Goal: Information Seeking & Learning: Learn about a topic

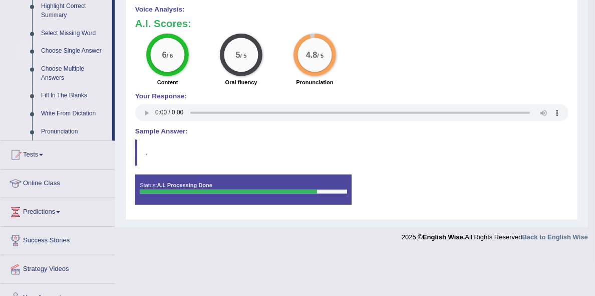
scroll to position [455, 0]
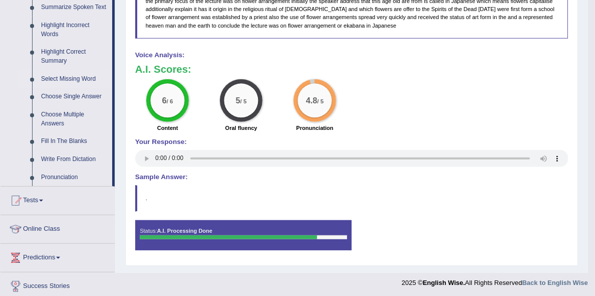
click at [75, 76] on link "Select Missing Word" at bounding box center [75, 79] width 76 height 18
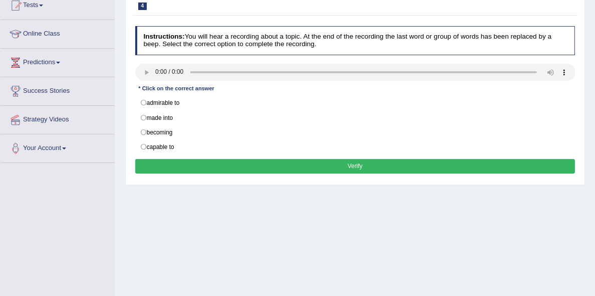
scroll to position [136, 0]
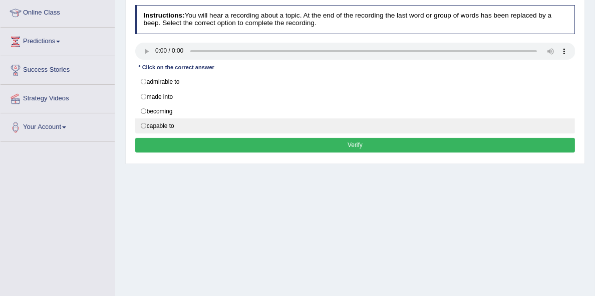
click at [185, 133] on label "capable to" at bounding box center [355, 125] width 440 height 15
radio input "true"
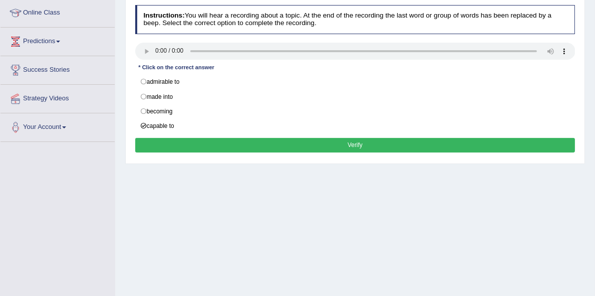
click at [224, 152] on button "Verify" at bounding box center [355, 145] width 440 height 15
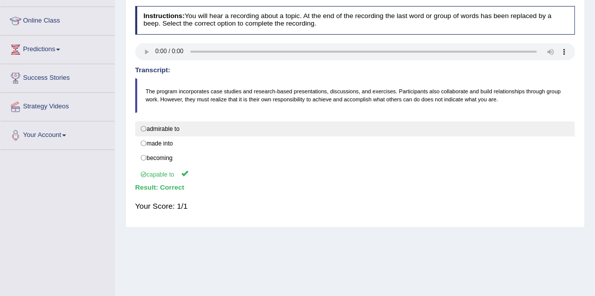
scroll to position [45, 0]
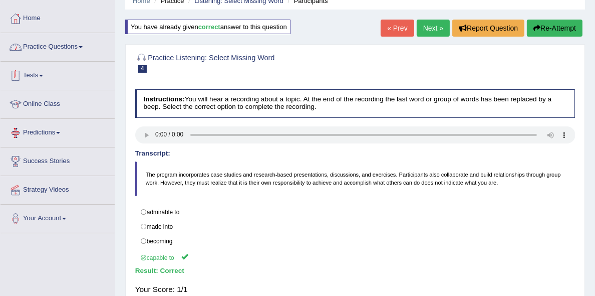
click at [68, 39] on link "Practice Questions" at bounding box center [58, 45] width 114 height 25
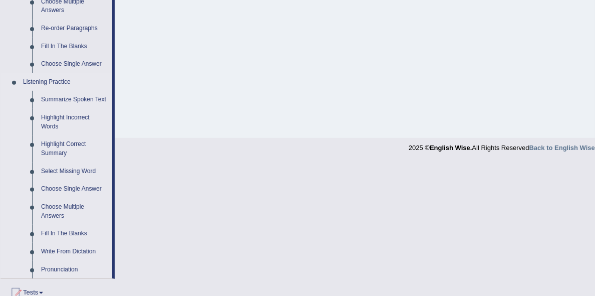
scroll to position [364, 0]
click at [52, 226] on link "Fill In The Blanks" at bounding box center [75, 232] width 76 height 18
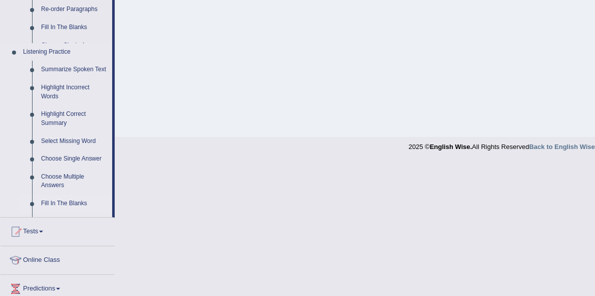
scroll to position [328, 0]
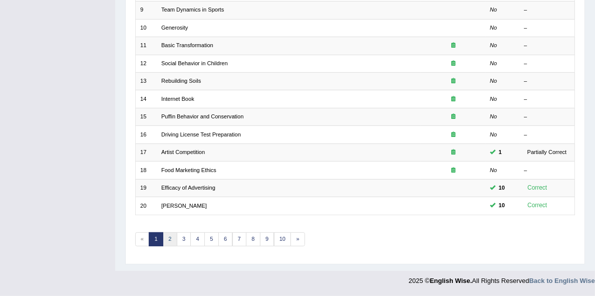
click at [177, 237] on link "2" at bounding box center [170, 239] width 15 height 14
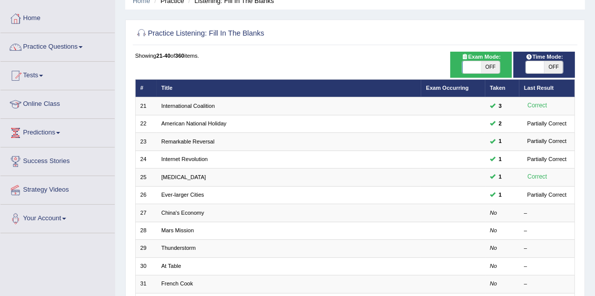
scroll to position [45, 0]
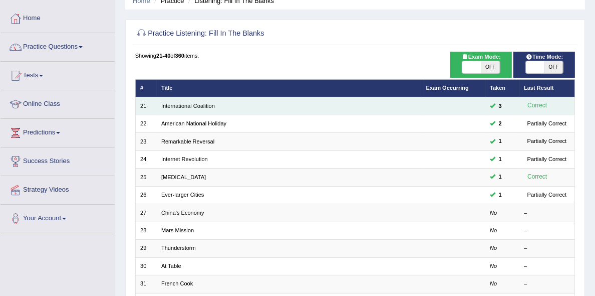
click at [204, 113] on td "International Coalition" at bounding box center [289, 106] width 265 height 18
click at [204, 109] on link "International Coalition" at bounding box center [188, 106] width 54 height 6
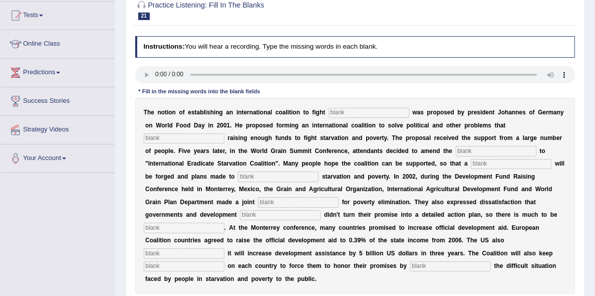
scroll to position [51, 0]
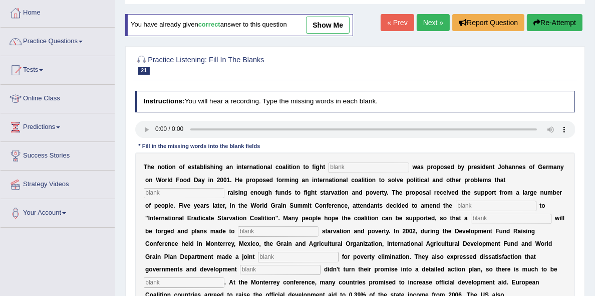
click at [331, 26] on link "show me" at bounding box center [328, 25] width 44 height 17
type input "[MEDICAL_DATA]"
type input "obstruct"
type input "manifesto"
type input "resolution"
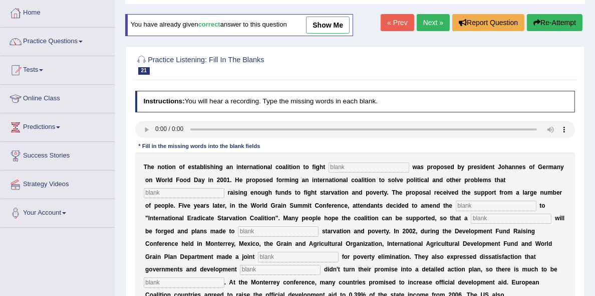
type input "eliminate"
type input "appeal"
type input "partners"
type input "desired"
type input "announced"
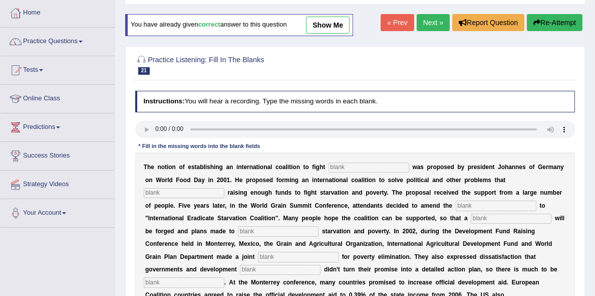
type input "pressure"
type input "exposing"
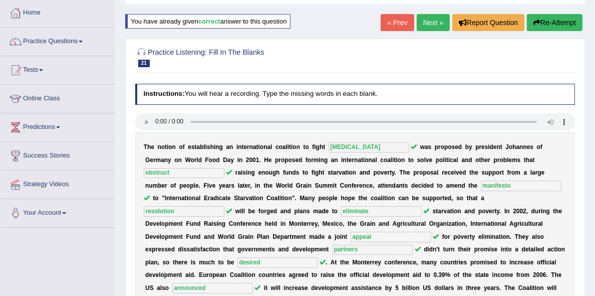
click at [541, 18] on button "Re-Attempt" at bounding box center [555, 22] width 56 height 17
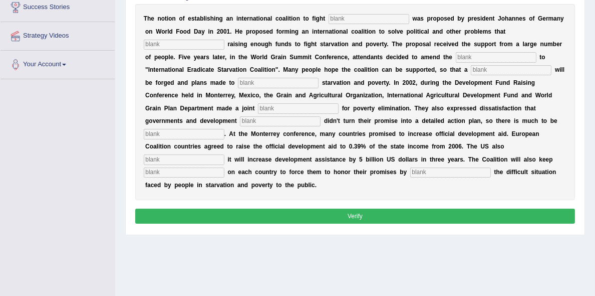
scroll to position [212, 0]
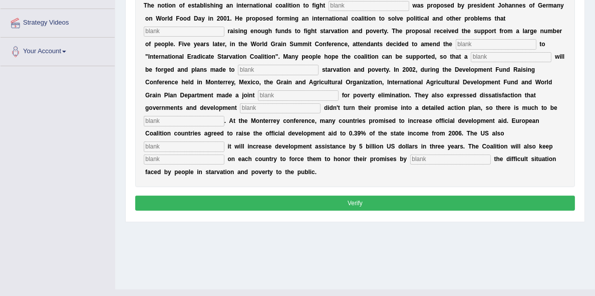
click at [380, 11] on input "text" at bounding box center [369, 6] width 81 height 10
type input "[MEDICAL_DATA]"
click at [224, 37] on input "text" at bounding box center [184, 32] width 81 height 10
type input "obstruct"
click at [456, 49] on input "text" at bounding box center [496, 44] width 81 height 10
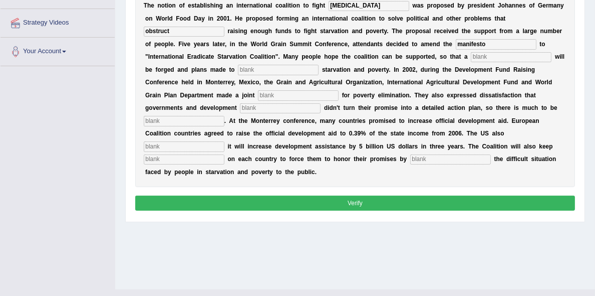
type input "manifesto"
click at [471, 62] on input "text" at bounding box center [511, 57] width 81 height 10
type input "resolution"
click at [293, 75] on input "text" at bounding box center [278, 70] width 81 height 10
type input "eliminate"
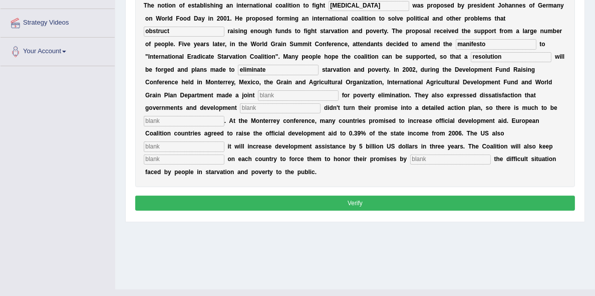
click at [339, 100] on input "text" at bounding box center [298, 95] width 81 height 10
type input "appeal"
click at [240, 113] on input "text" at bounding box center [280, 108] width 81 height 10
type input "partners"
click at [213, 126] on input "text" at bounding box center [184, 121] width 81 height 10
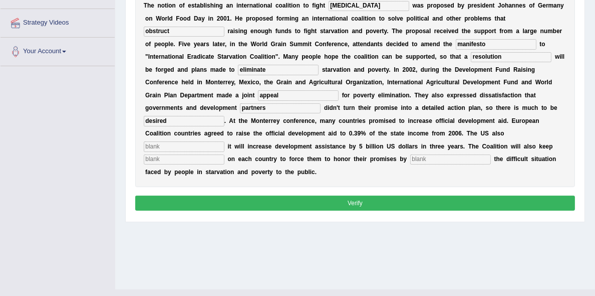
type input "desired"
click at [224, 151] on input "text" at bounding box center [184, 146] width 81 height 10
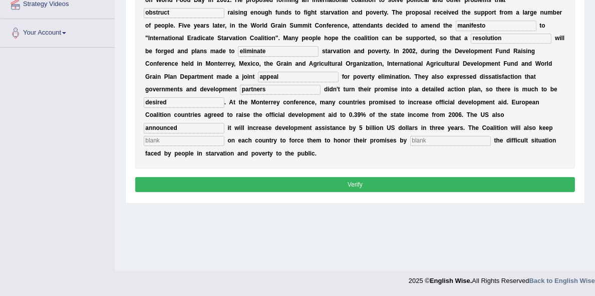
type input "announced"
click at [224, 146] on input "text" at bounding box center [184, 141] width 81 height 10
type input "pressure"
click at [410, 146] on input "text" at bounding box center [450, 141] width 81 height 10
type input "exposing"
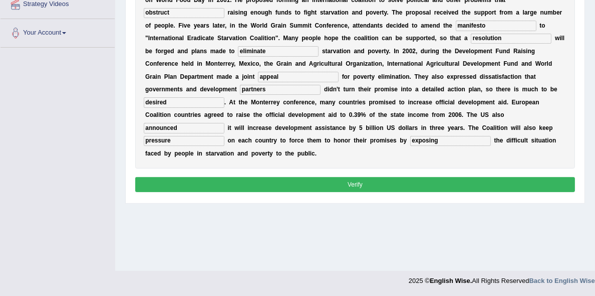
click at [313, 191] on button "Verify" at bounding box center [355, 184] width 440 height 15
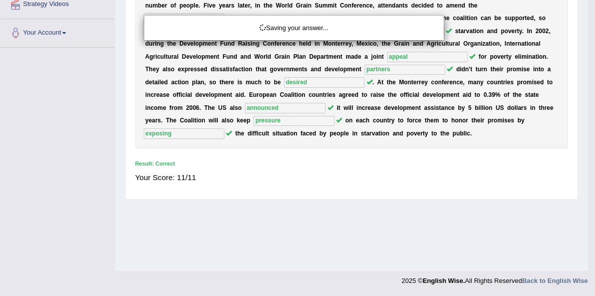
scroll to position [235, 0]
